Goal: Contribute content

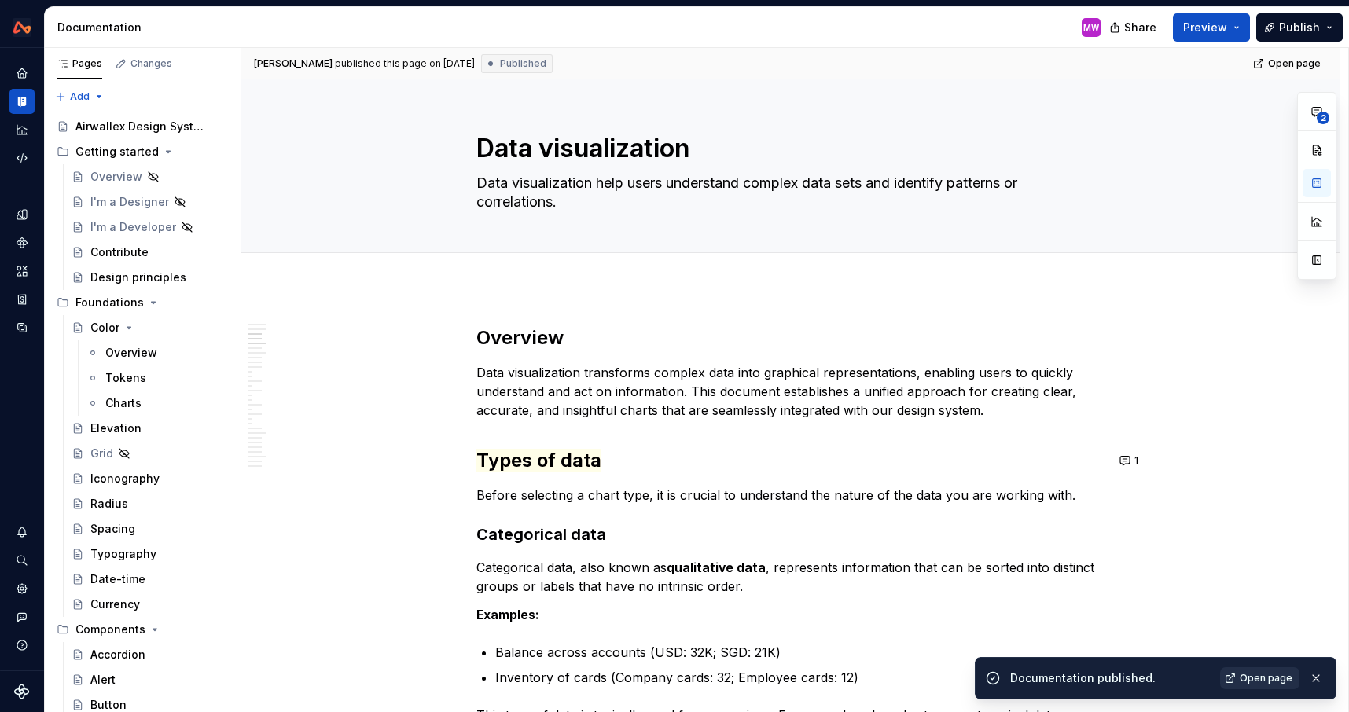
scroll to position [428, 0]
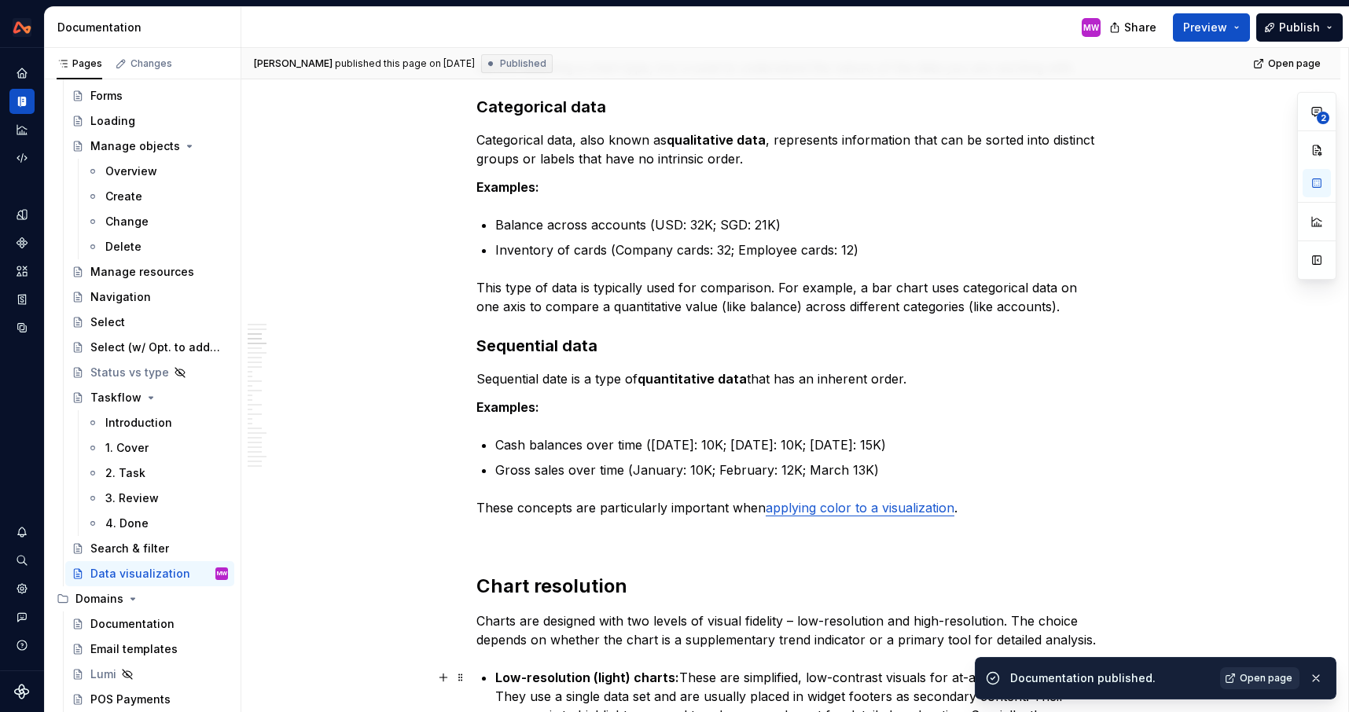
click at [1246, 677] on span "Open page" at bounding box center [1266, 678] width 53 height 13
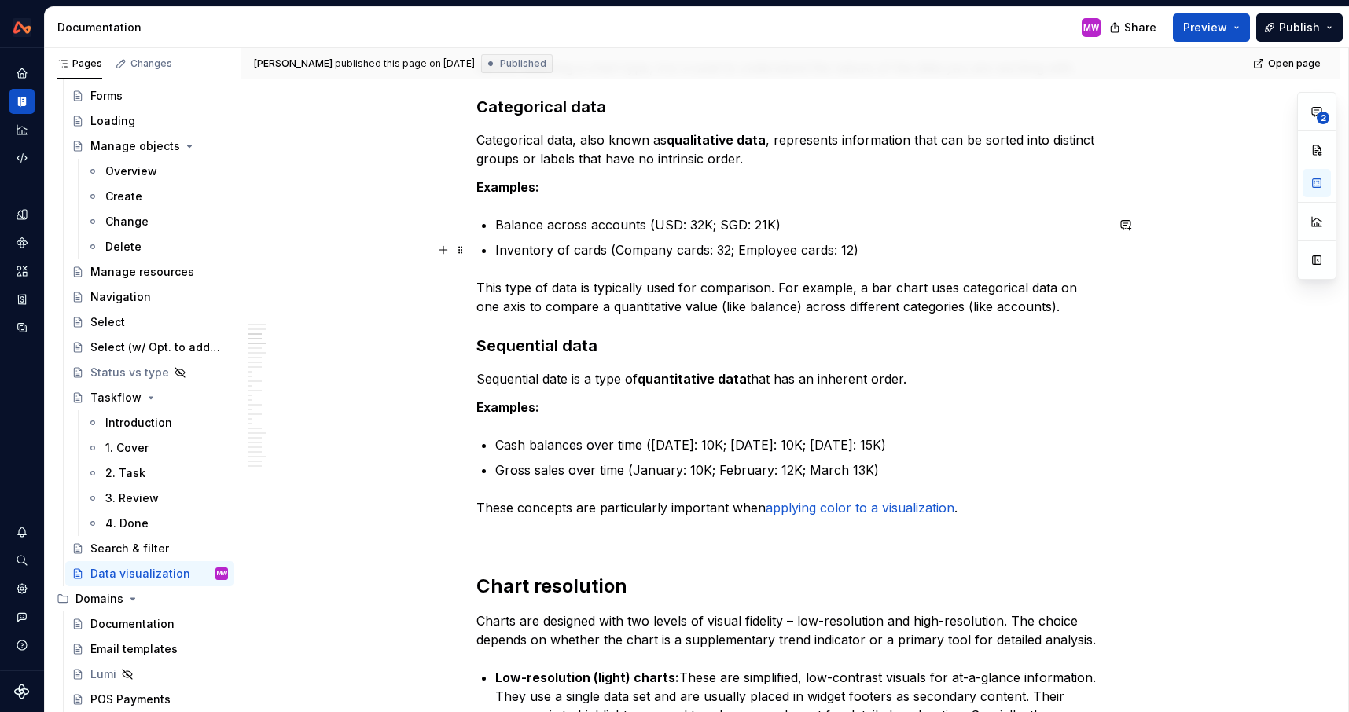
scroll to position [0, 0]
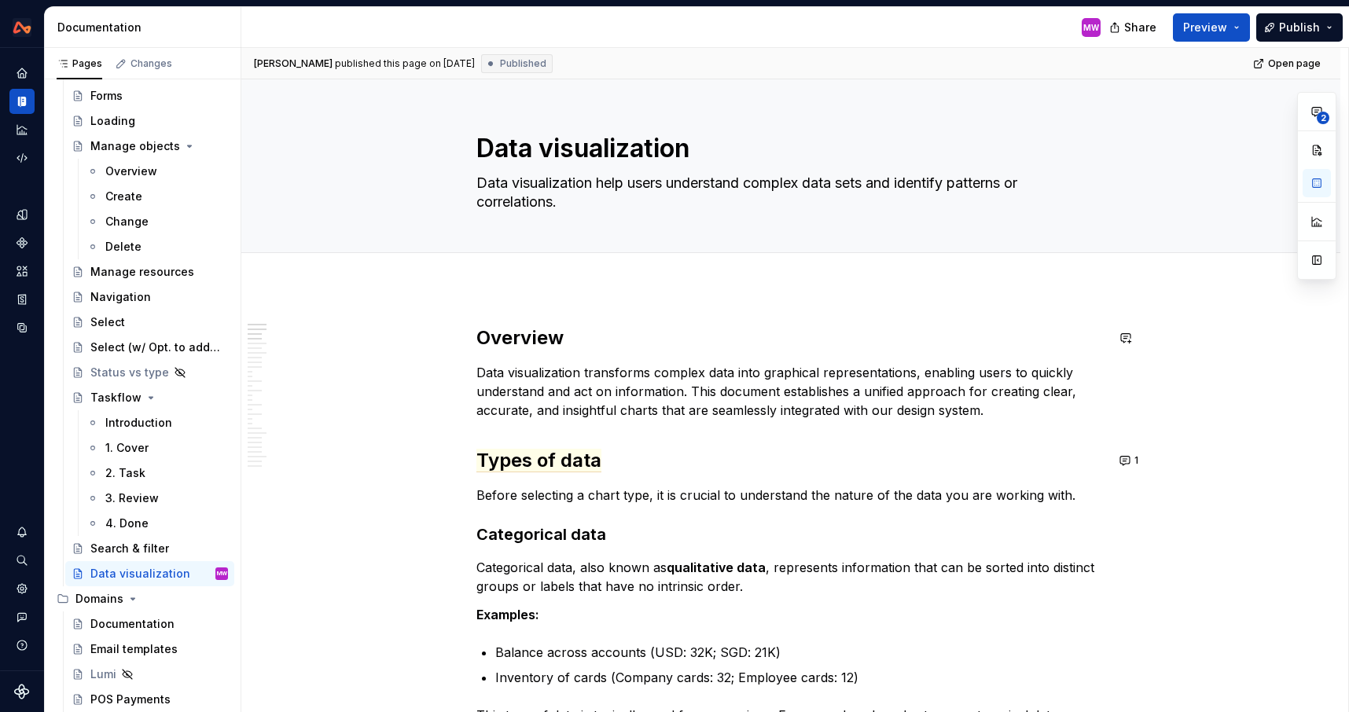
type textarea "*"
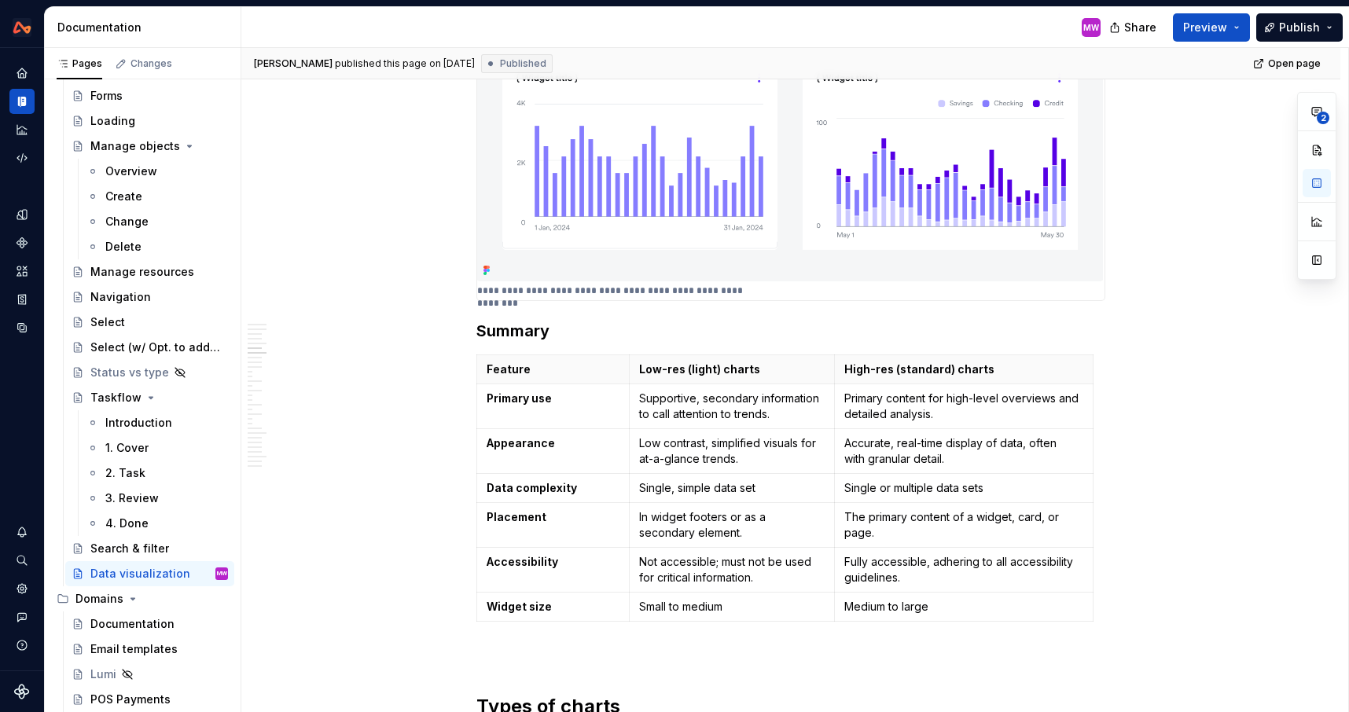
scroll to position [1841, 0]
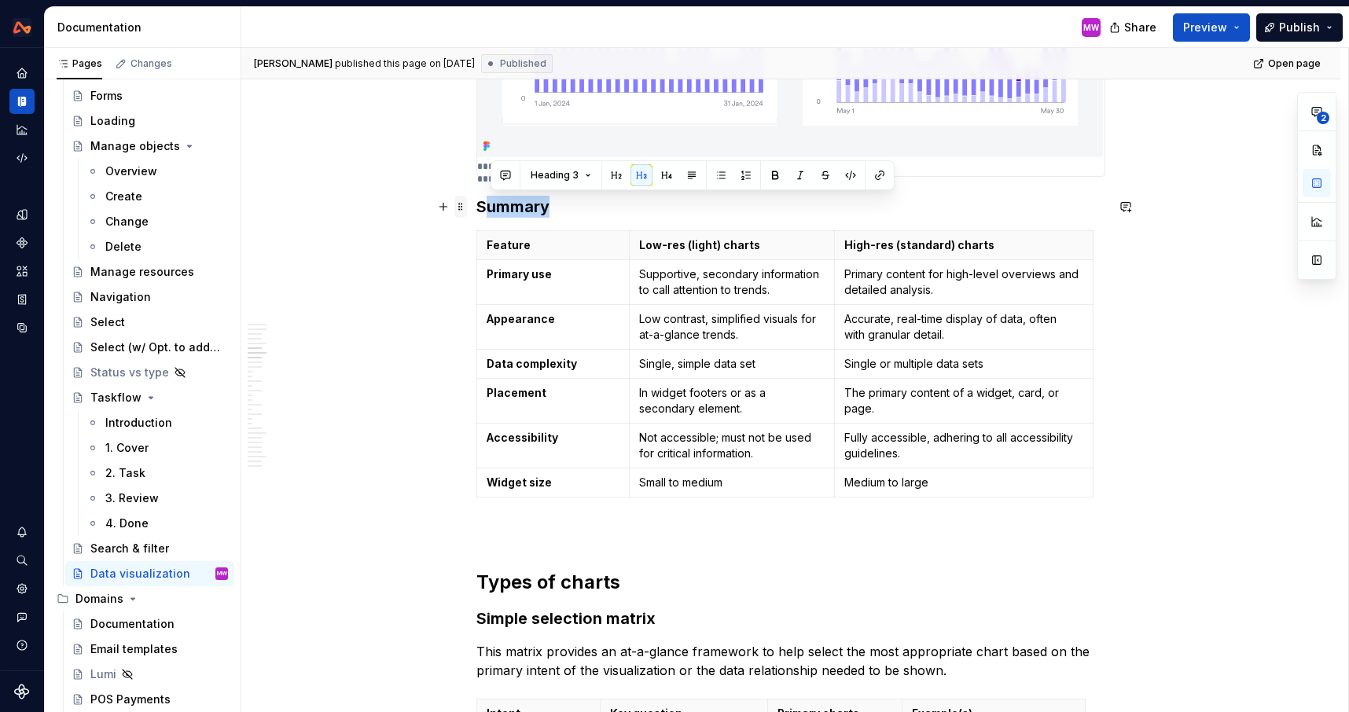
drag, startPoint x: 563, startPoint y: 201, endPoint x: 460, endPoint y: 204, distance: 103.0
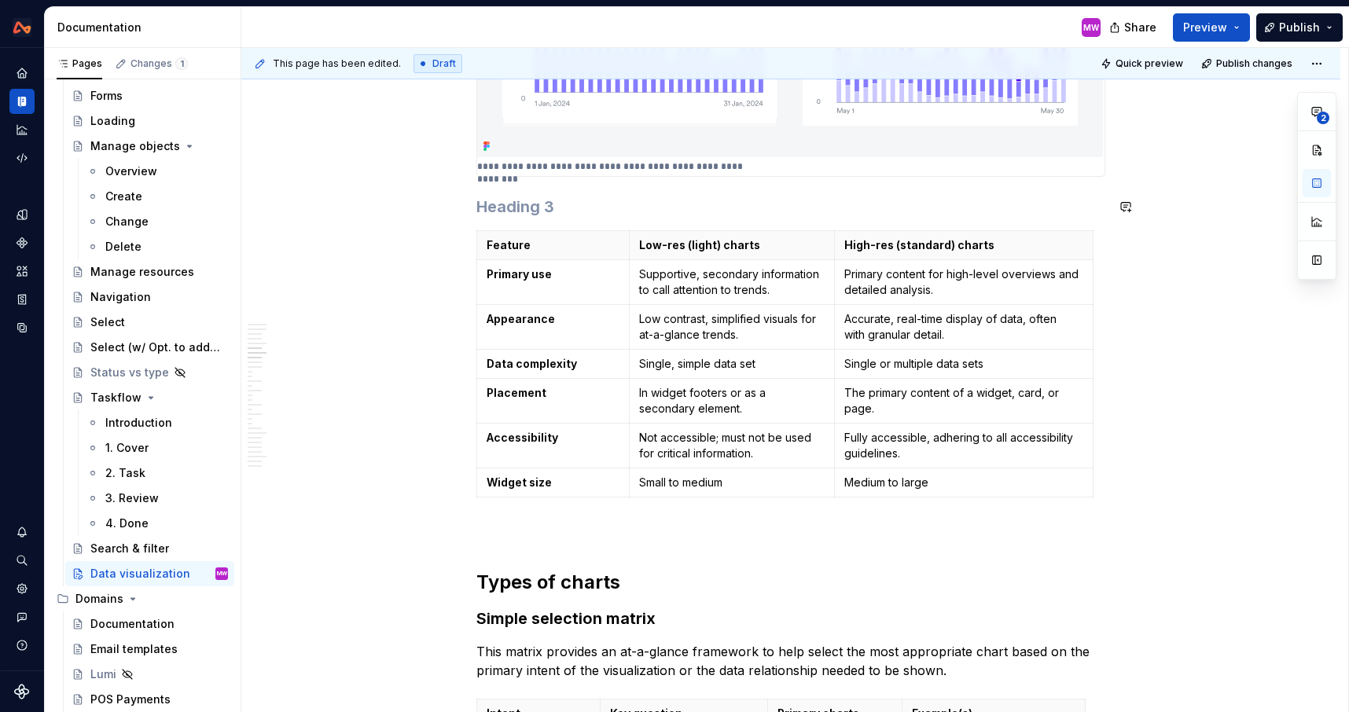
scroll to position [1483, 0]
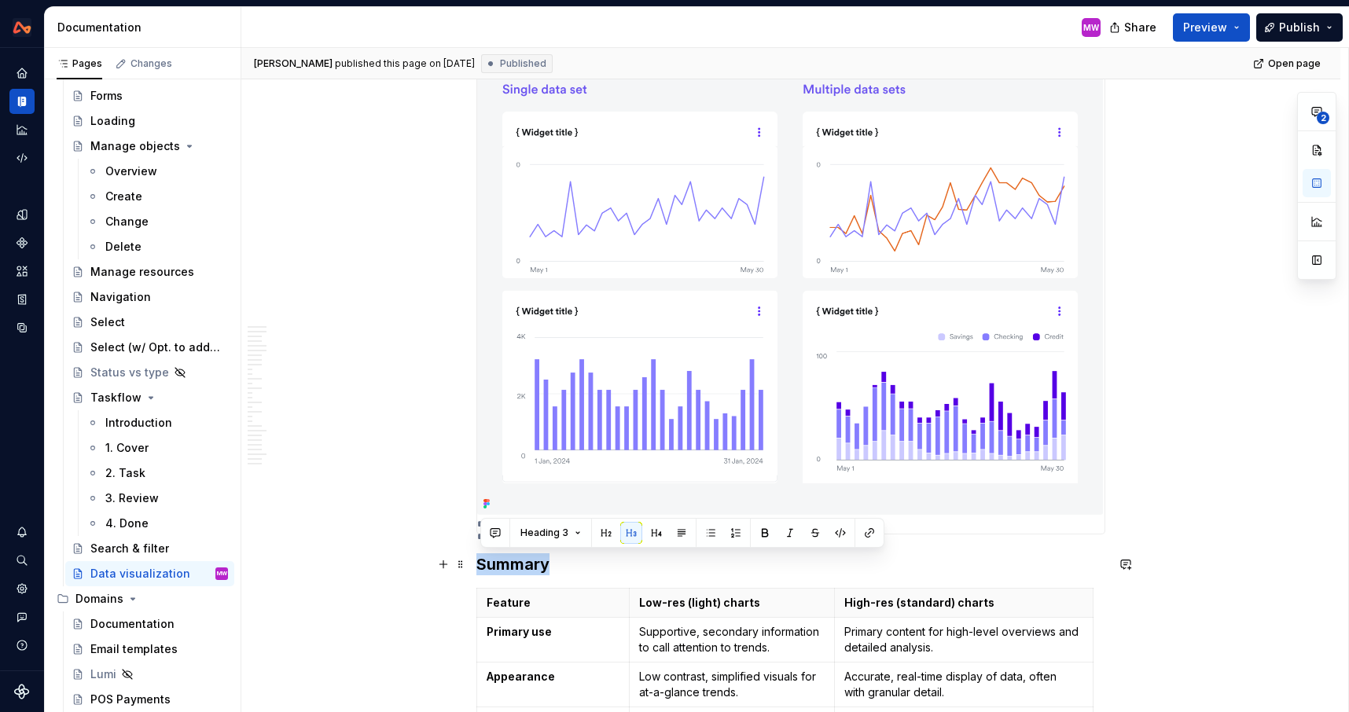
drag, startPoint x: 575, startPoint y: 563, endPoint x: 476, endPoint y: 562, distance: 98.3
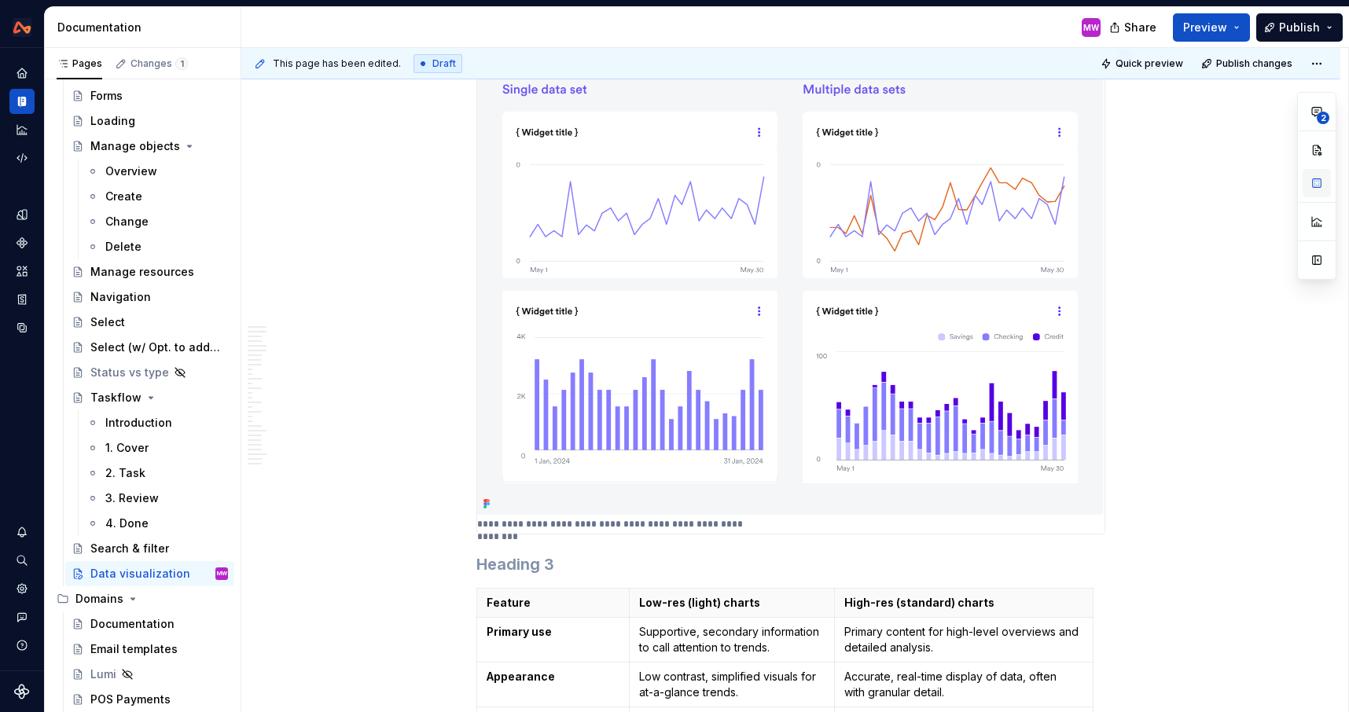
click at [1316, 185] on button "button" at bounding box center [1317, 183] width 28 height 28
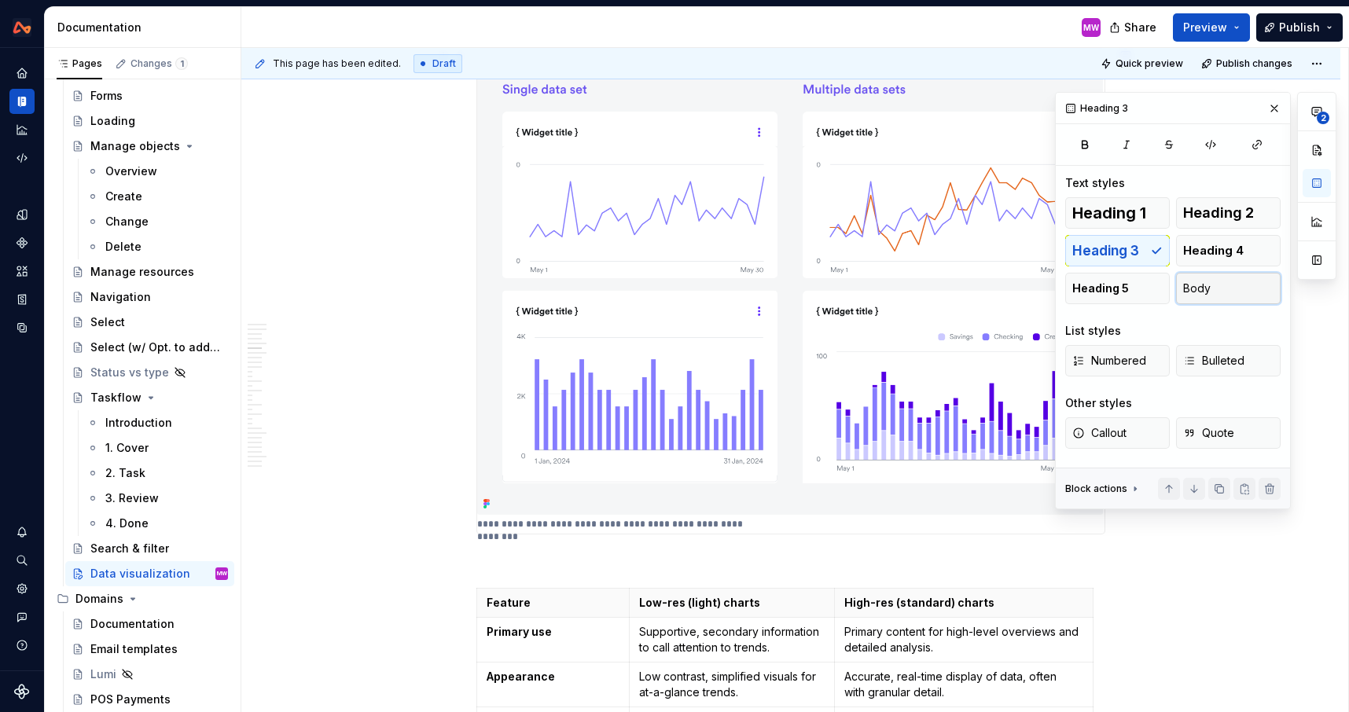
click at [1244, 292] on button "Body" at bounding box center [1228, 288] width 105 height 31
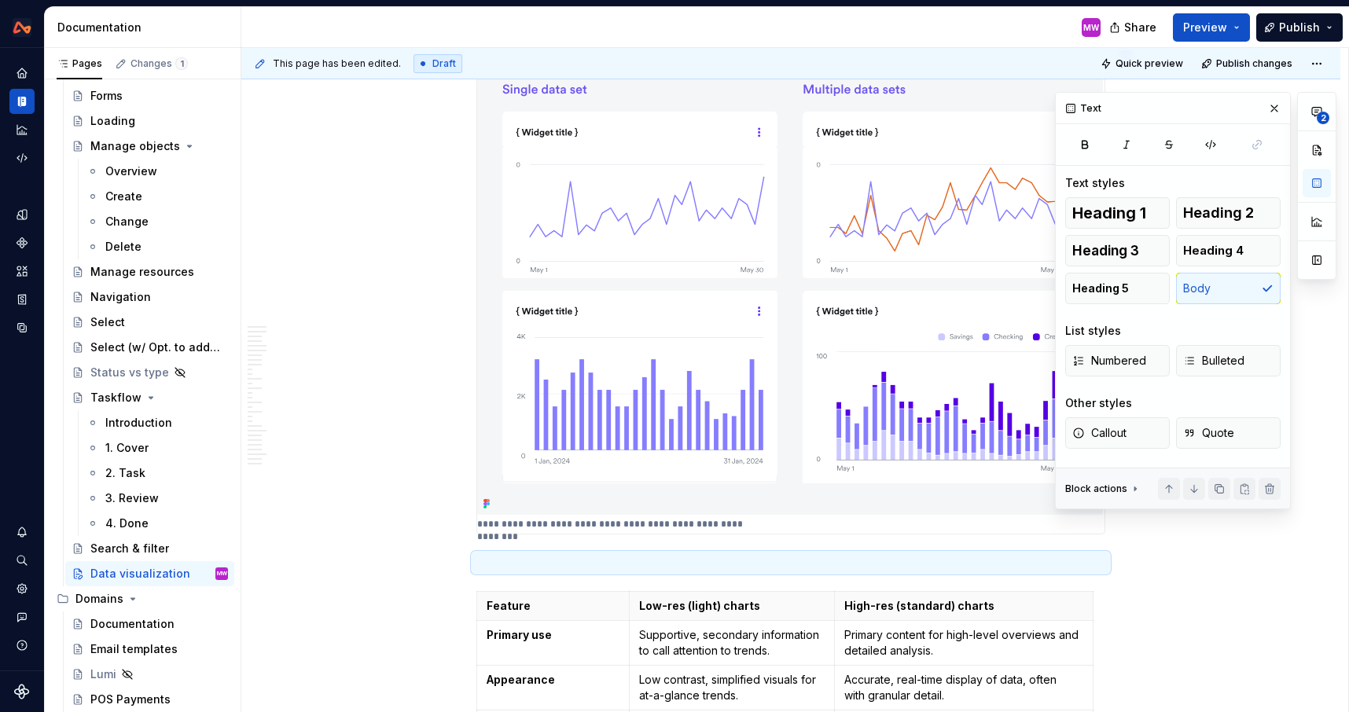
click at [1079, 556] on p at bounding box center [790, 562] width 629 height 19
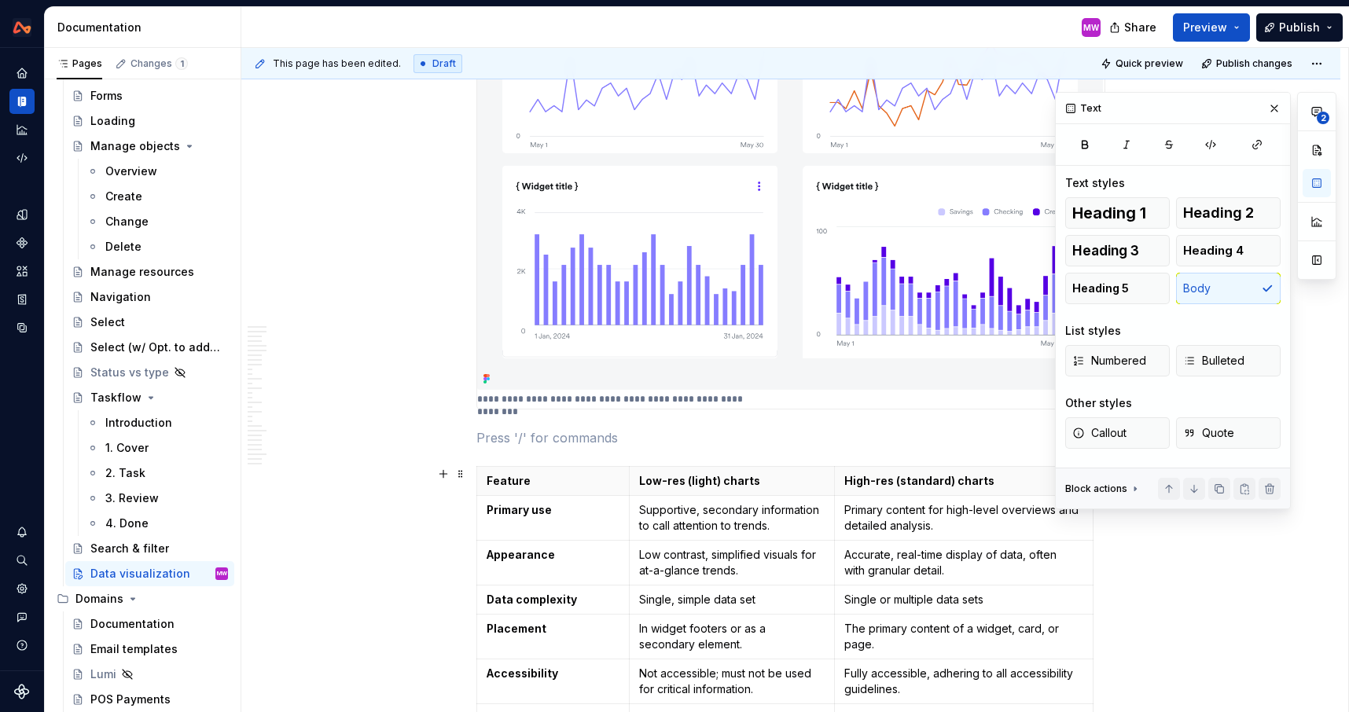
scroll to position [1711, 0]
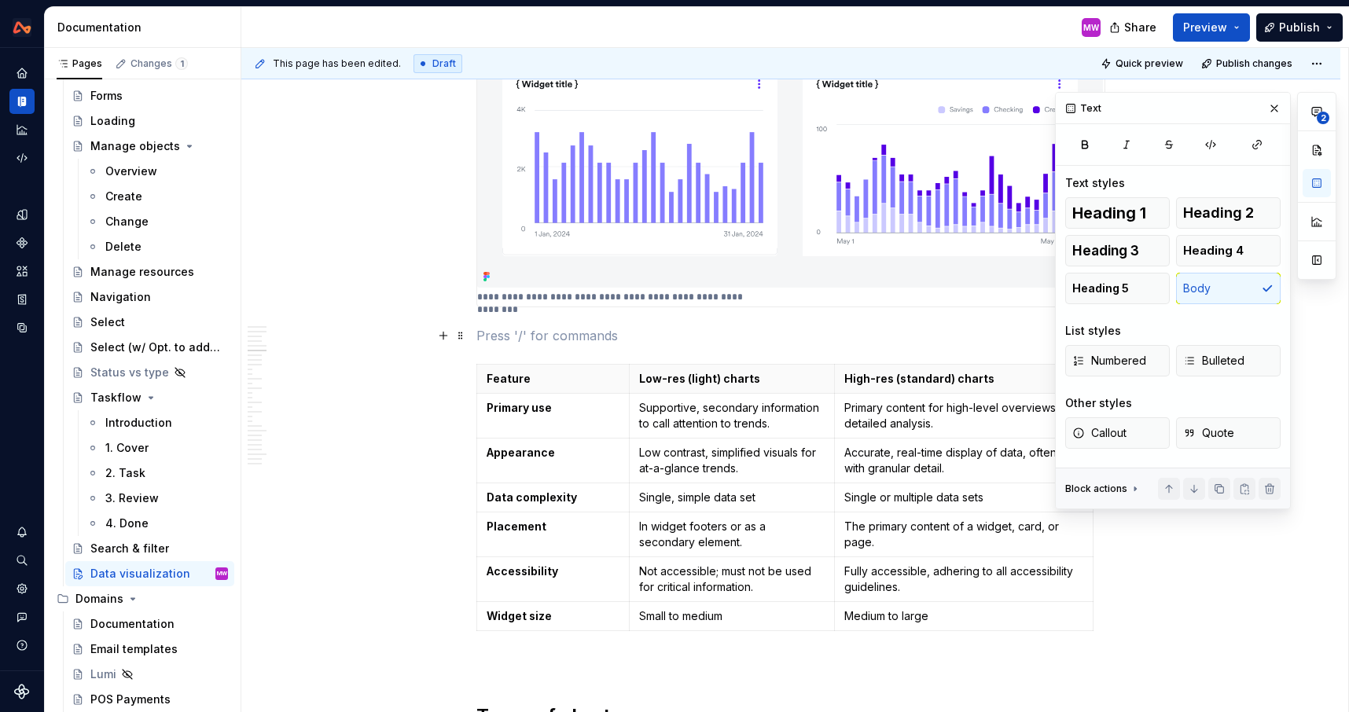
click at [591, 344] on p at bounding box center [790, 335] width 629 height 19
click at [1220, 248] on span "Heading 4" at bounding box center [1213, 251] width 61 height 16
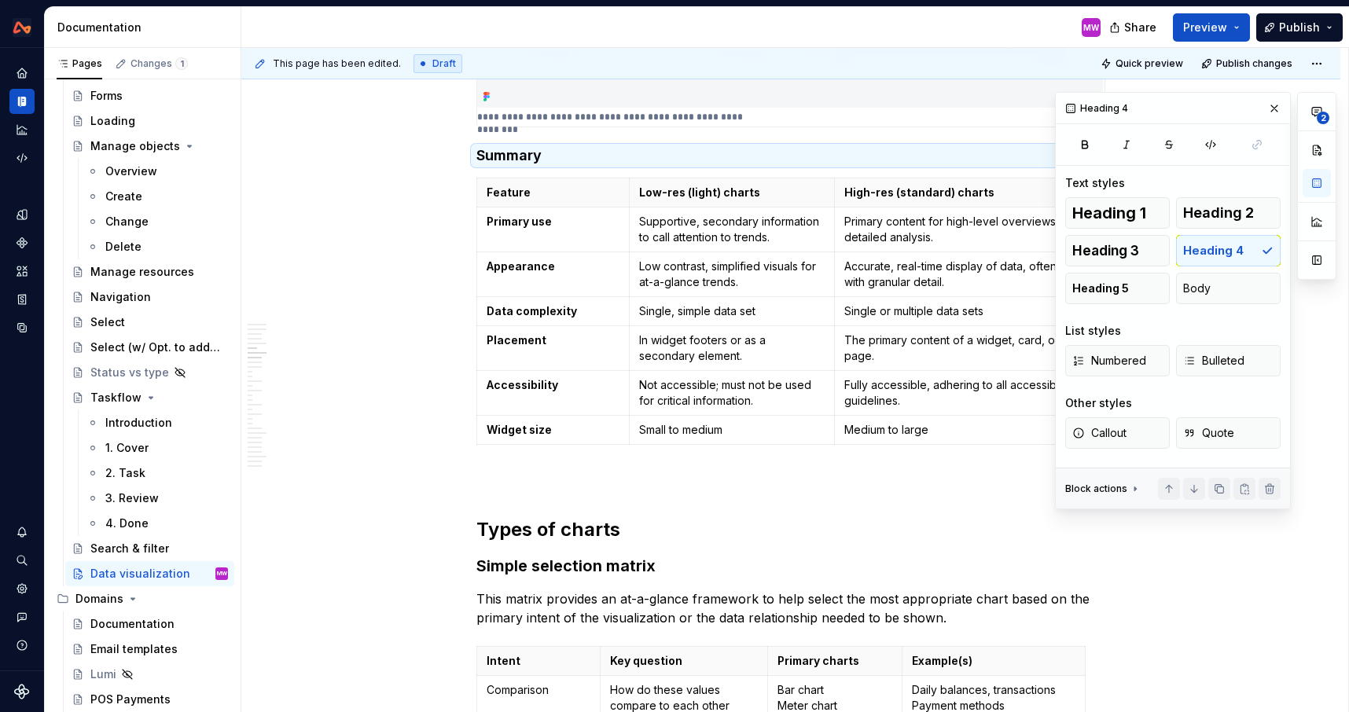
scroll to position [1947, 0]
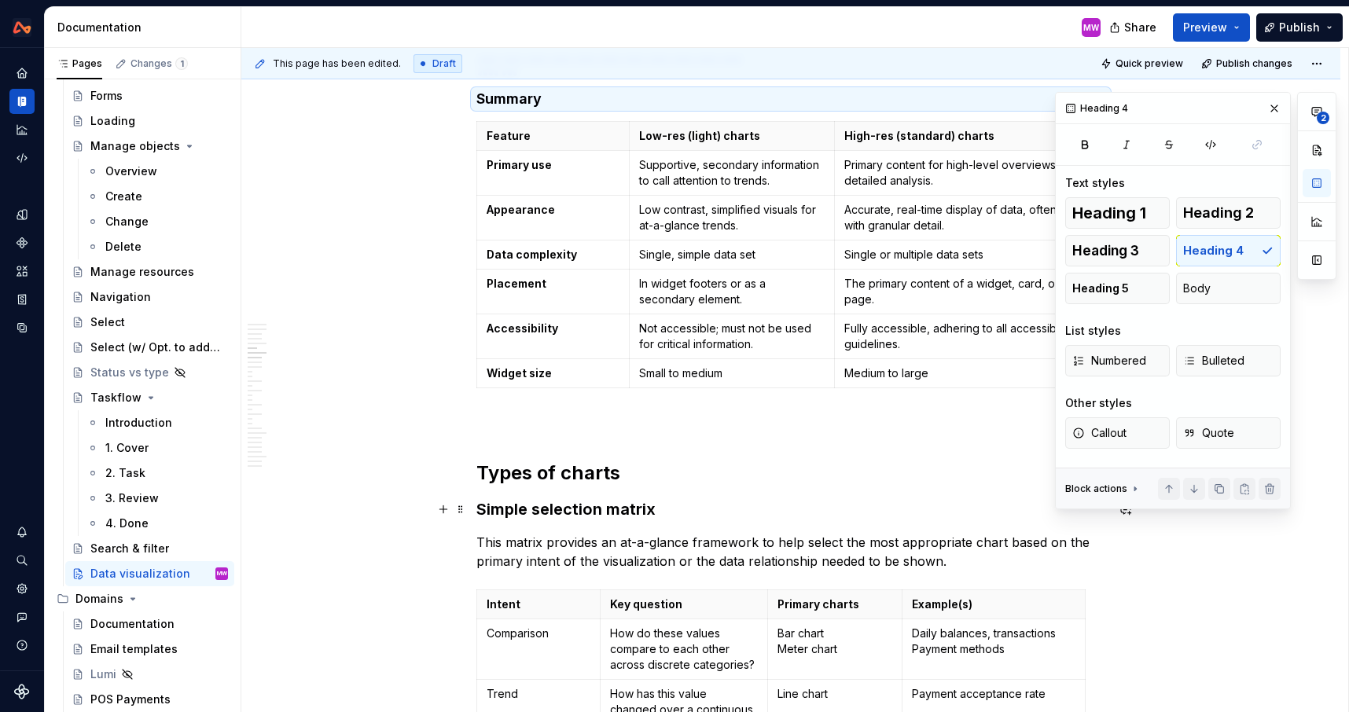
click at [671, 504] on h3 "Simple selection matrix" at bounding box center [790, 509] width 629 height 22
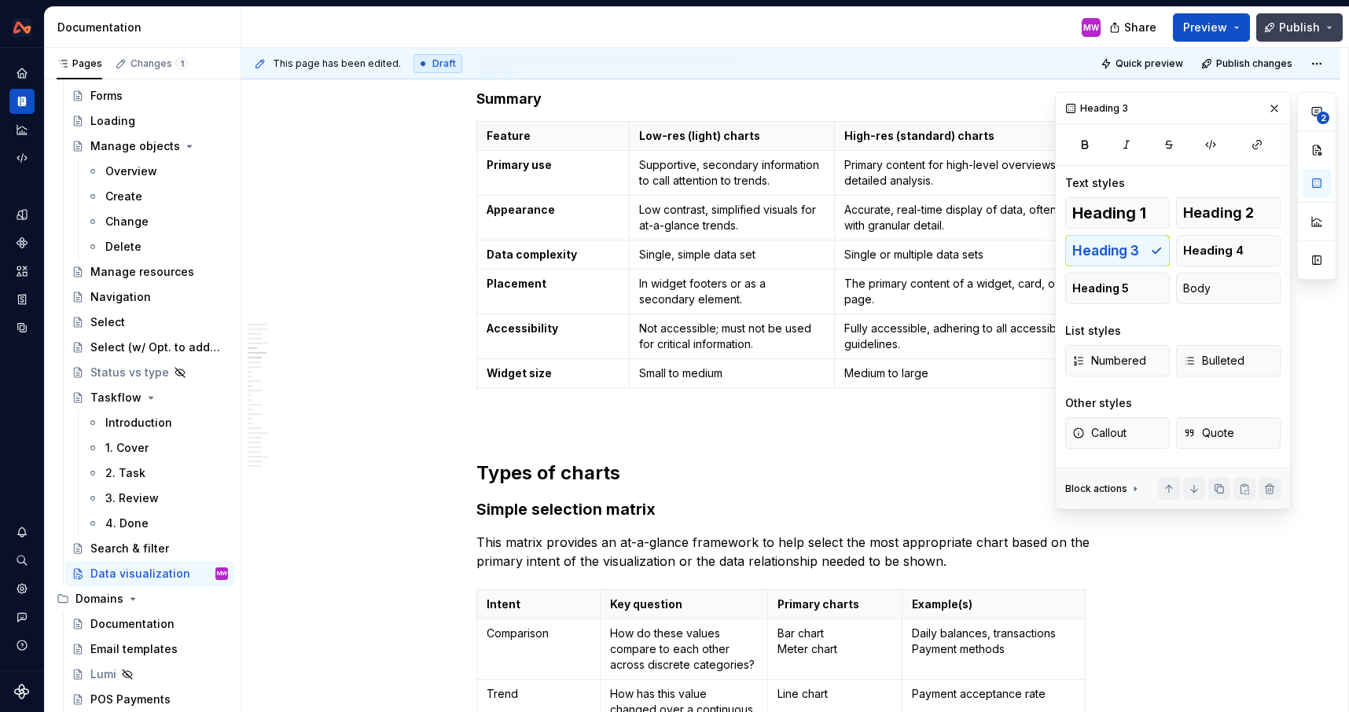
click at [1286, 32] on span "Publish" at bounding box center [1299, 28] width 41 height 16
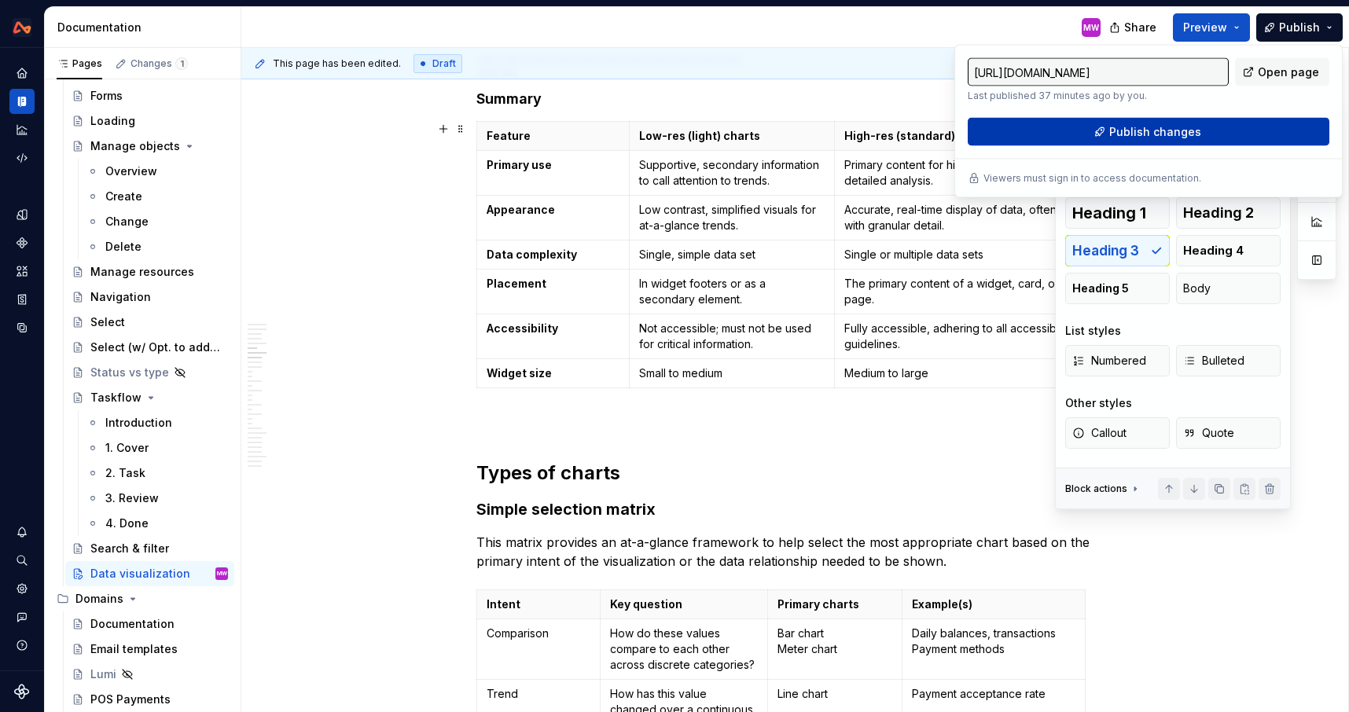
click at [1180, 124] on span "Publish changes" at bounding box center [1155, 132] width 92 height 16
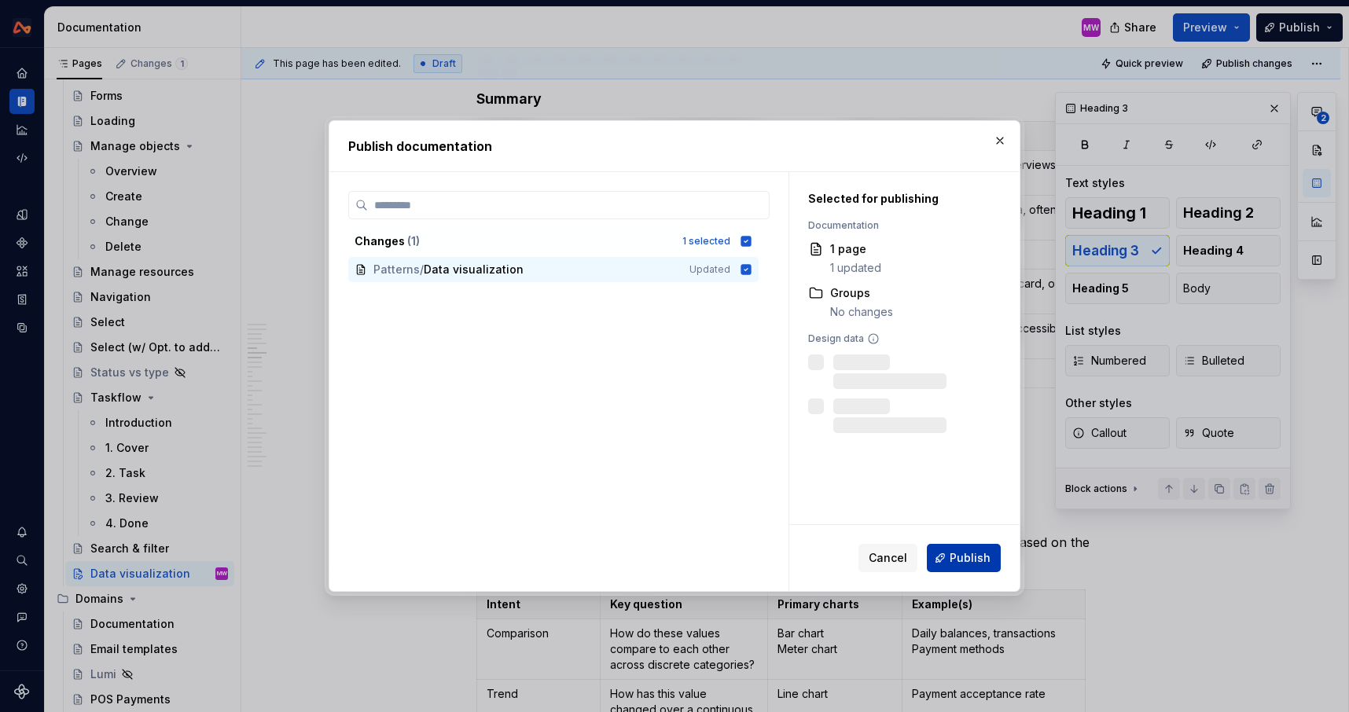
click at [964, 556] on span "Publish" at bounding box center [970, 558] width 41 height 16
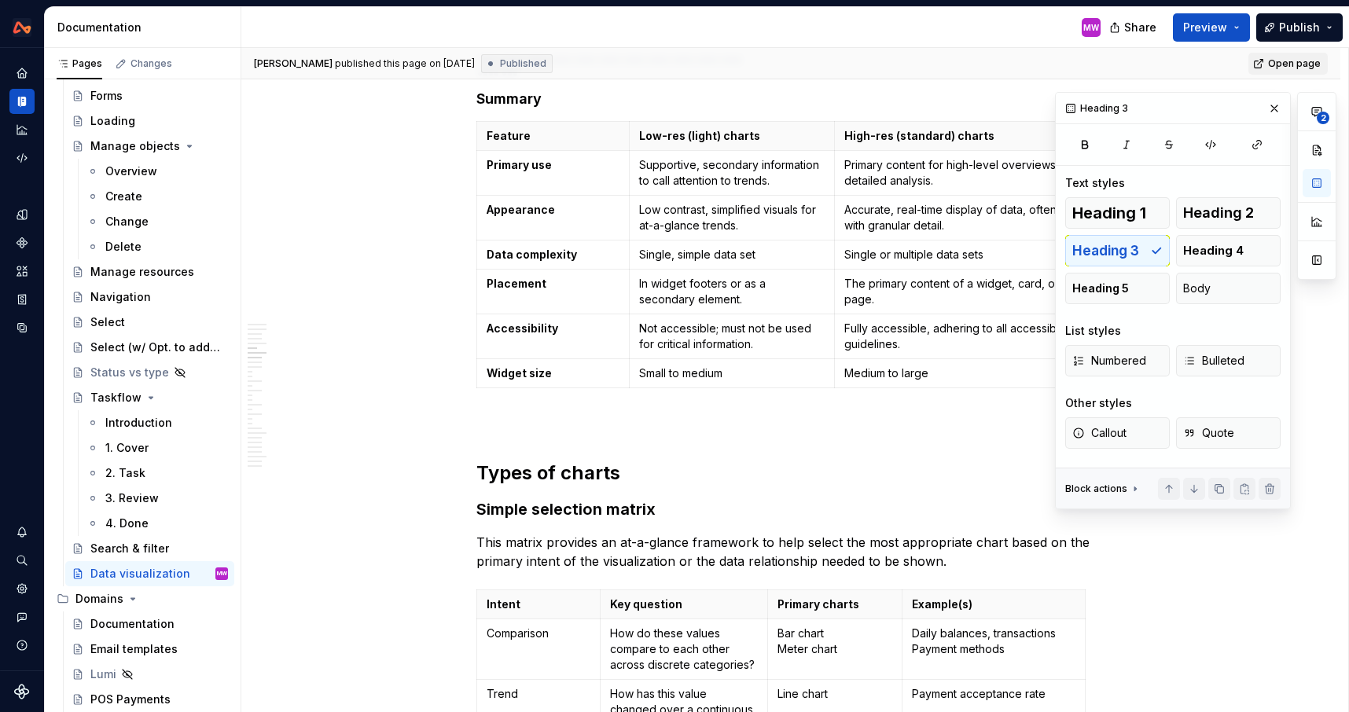
click at [1292, 58] on span "Open page" at bounding box center [1294, 63] width 53 height 13
click at [684, 427] on p at bounding box center [790, 422] width 629 height 19
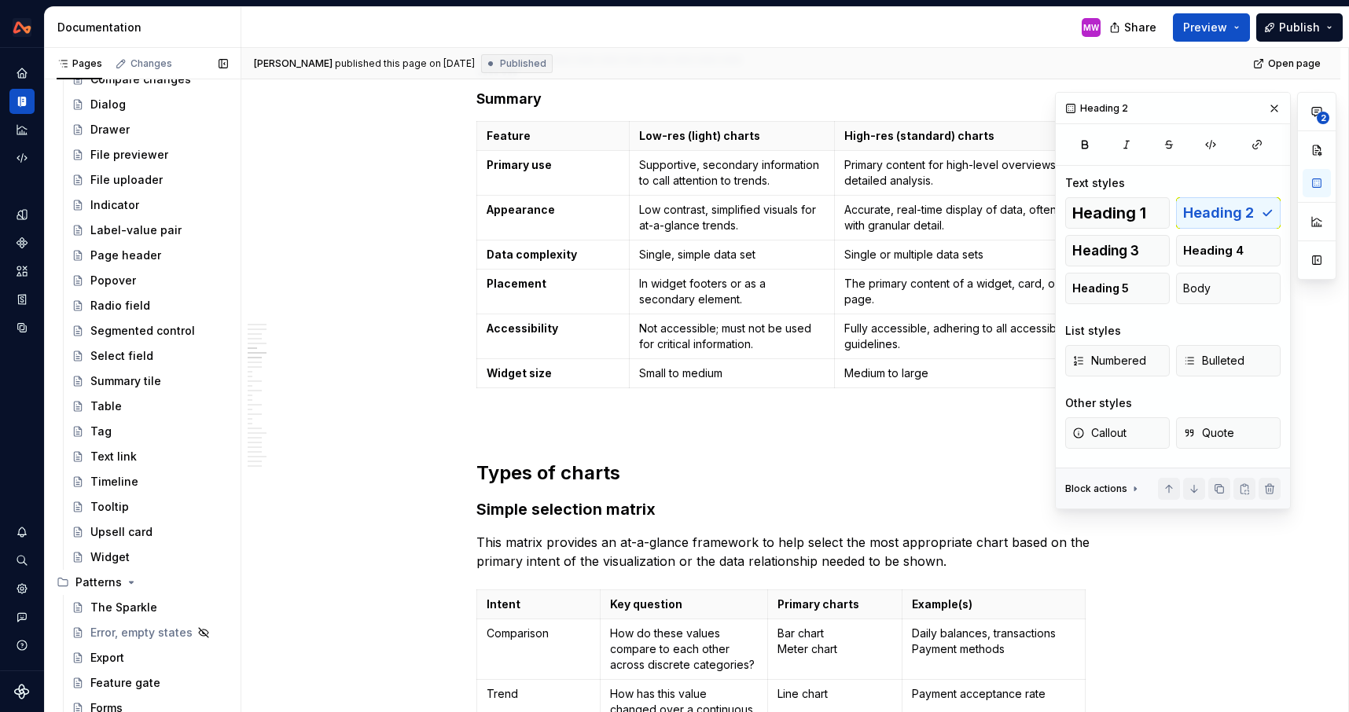
scroll to position [589, 0]
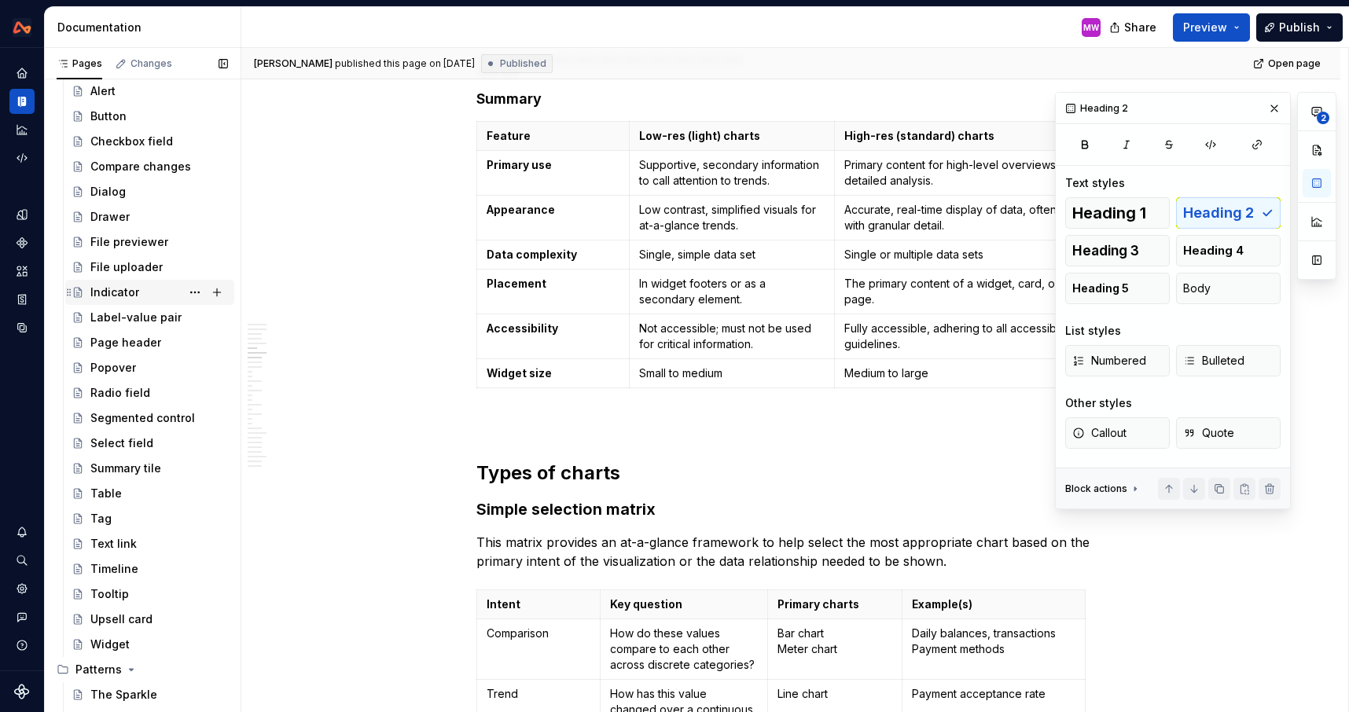
click at [138, 296] on div "Indicator" at bounding box center [159, 292] width 138 height 22
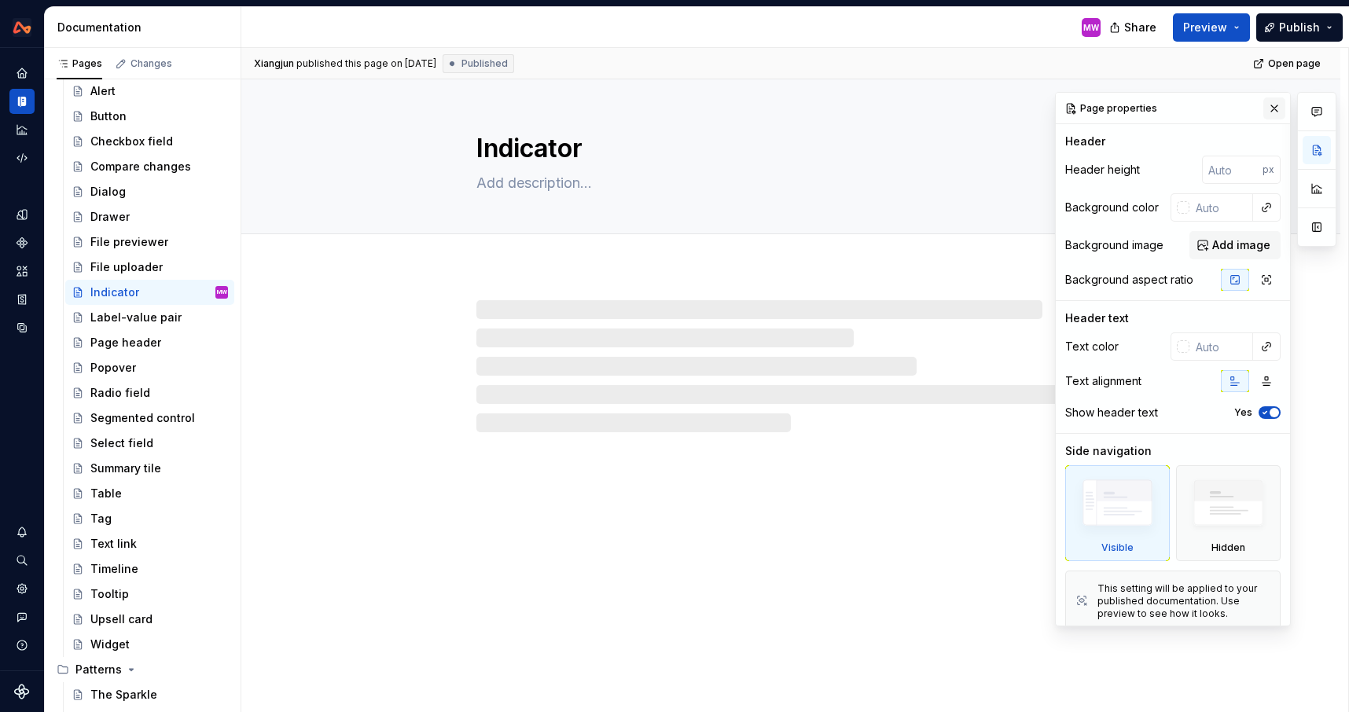
click at [1272, 105] on button "button" at bounding box center [1274, 108] width 22 height 22
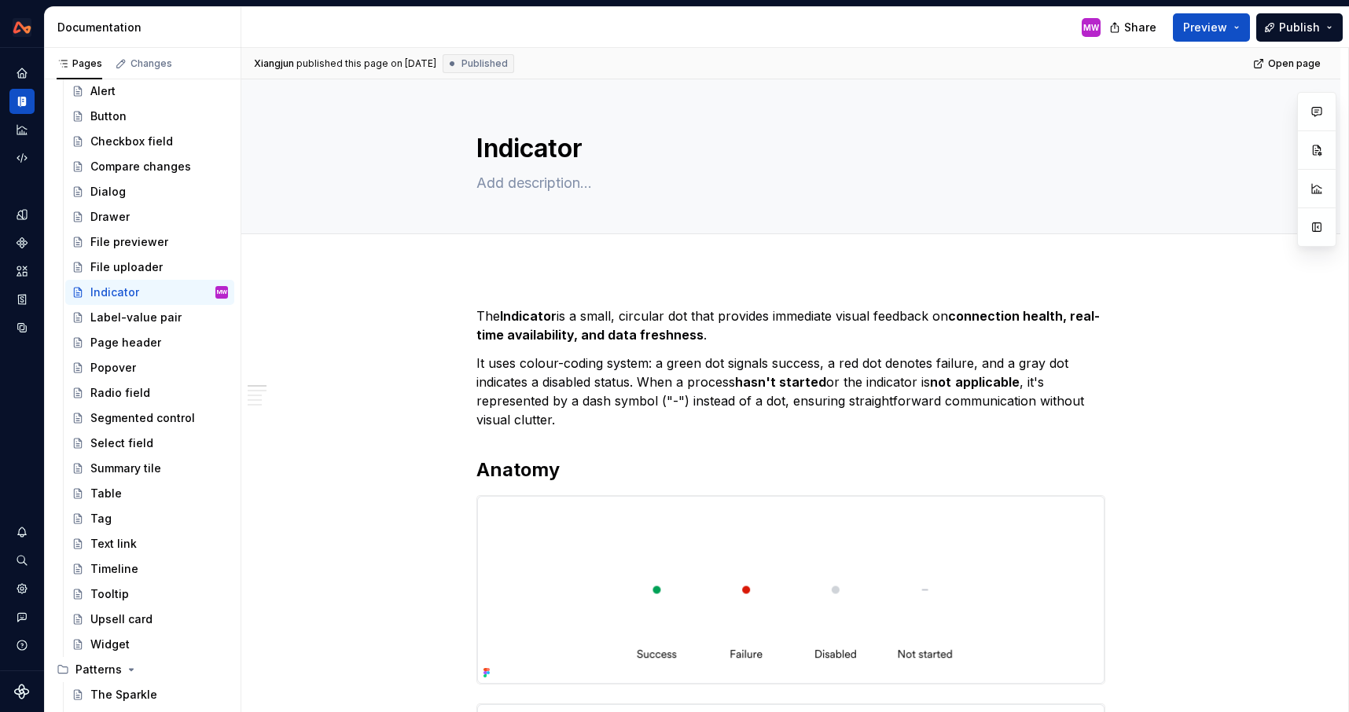
type textarea "*"
